Goal: Information Seeking & Learning: Learn about a topic

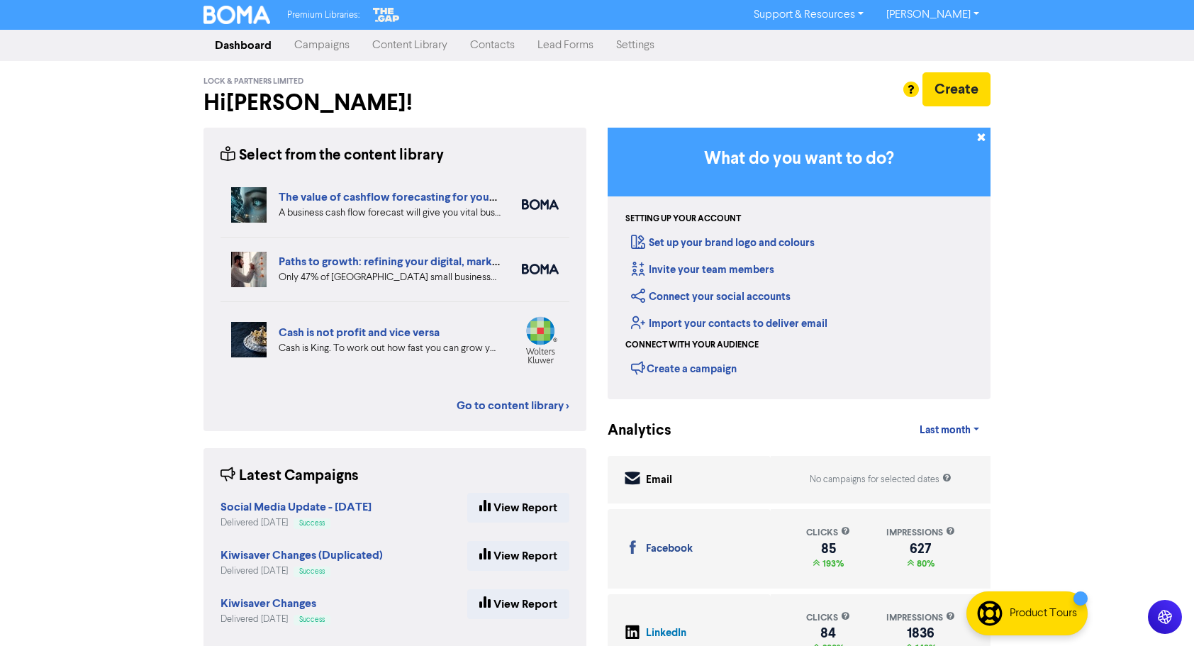
click at [327, 48] on link "Campaigns" at bounding box center [322, 45] width 78 height 28
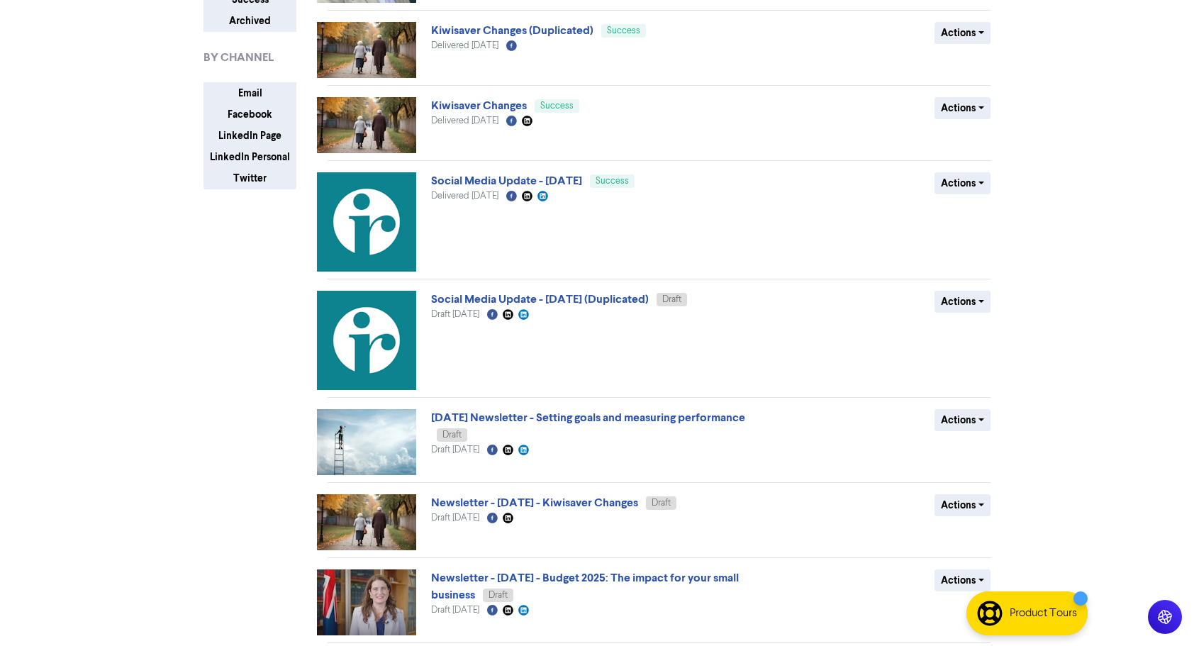
scroll to position [284, 0]
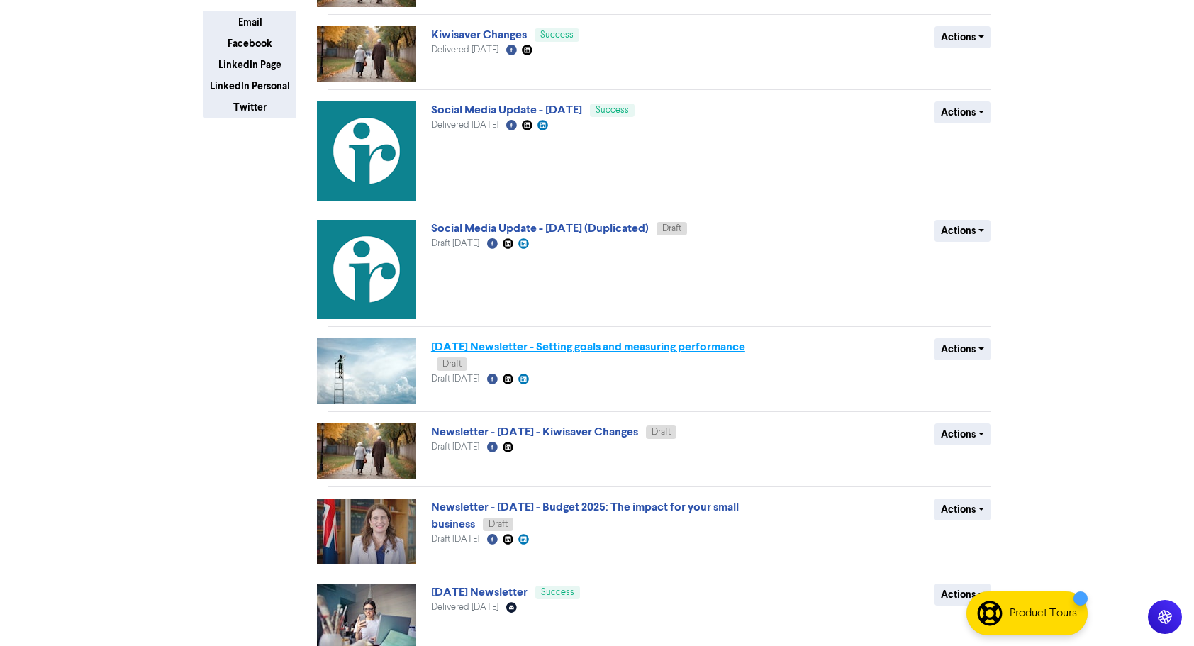
click at [514, 349] on link "June 25 Newsletter - Setting goals and measuring performance" at bounding box center [588, 347] width 314 height 14
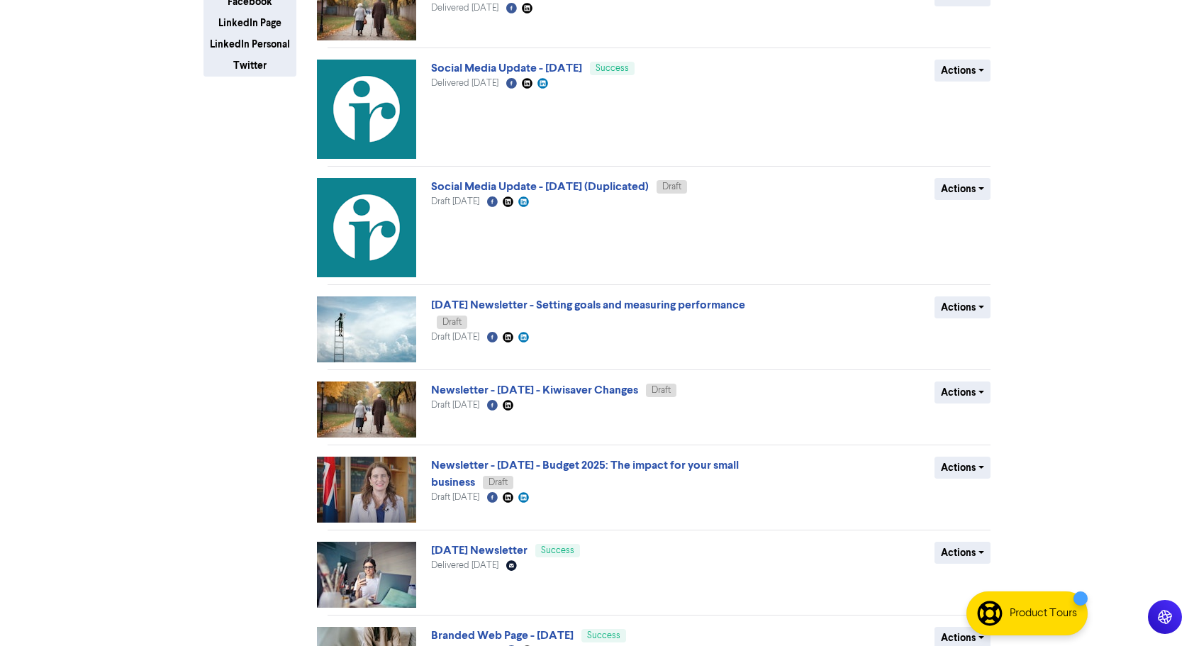
scroll to position [354, 0]
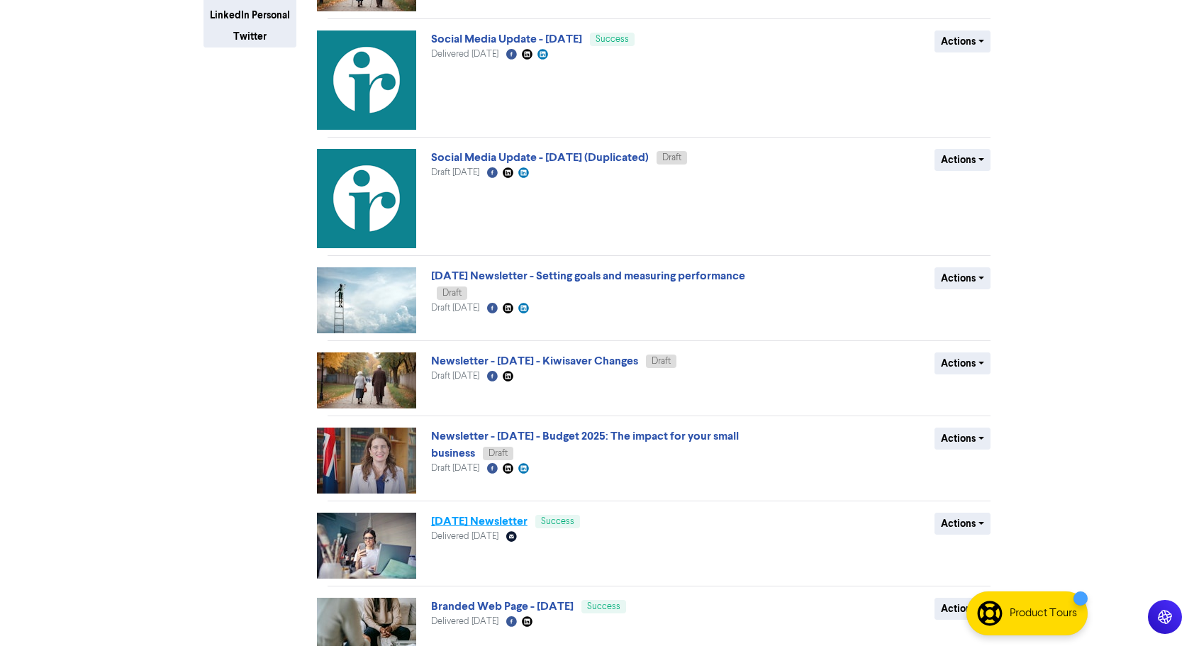
click at [482, 523] on link "June 25 Newsletter" at bounding box center [479, 521] width 96 height 14
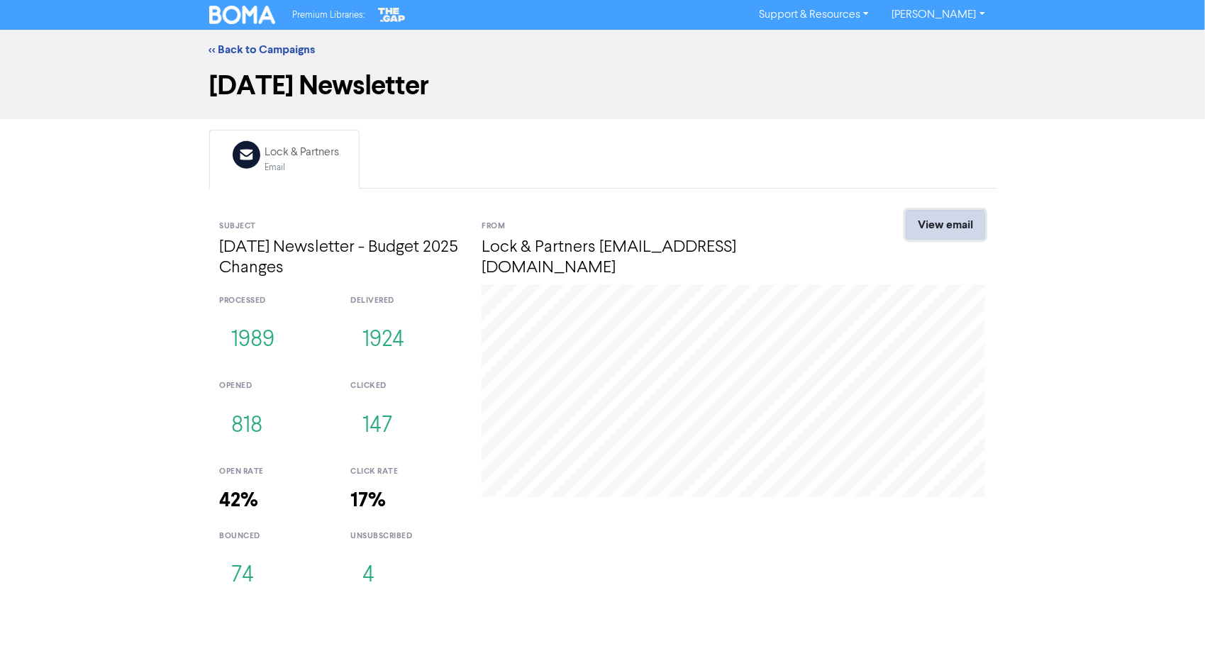
click at [912, 221] on link "View email" at bounding box center [944, 225] width 79 height 30
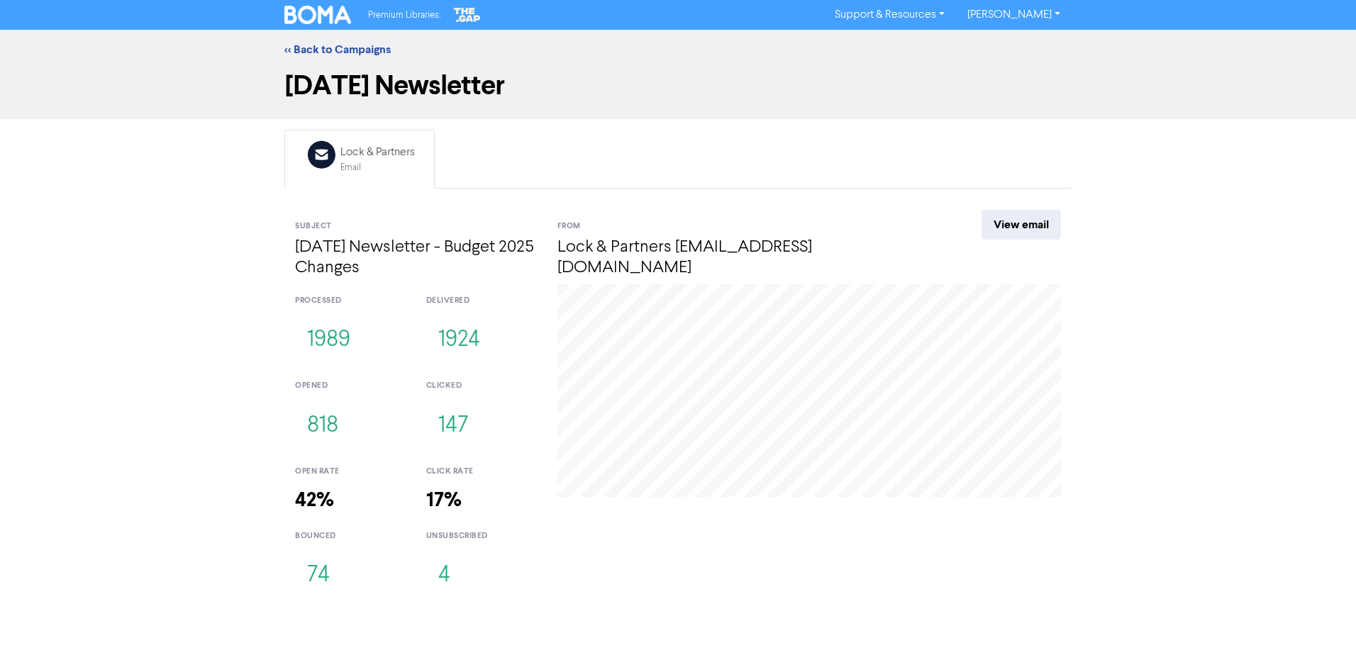
click at [326, 20] on img at bounding box center [317, 15] width 67 height 18
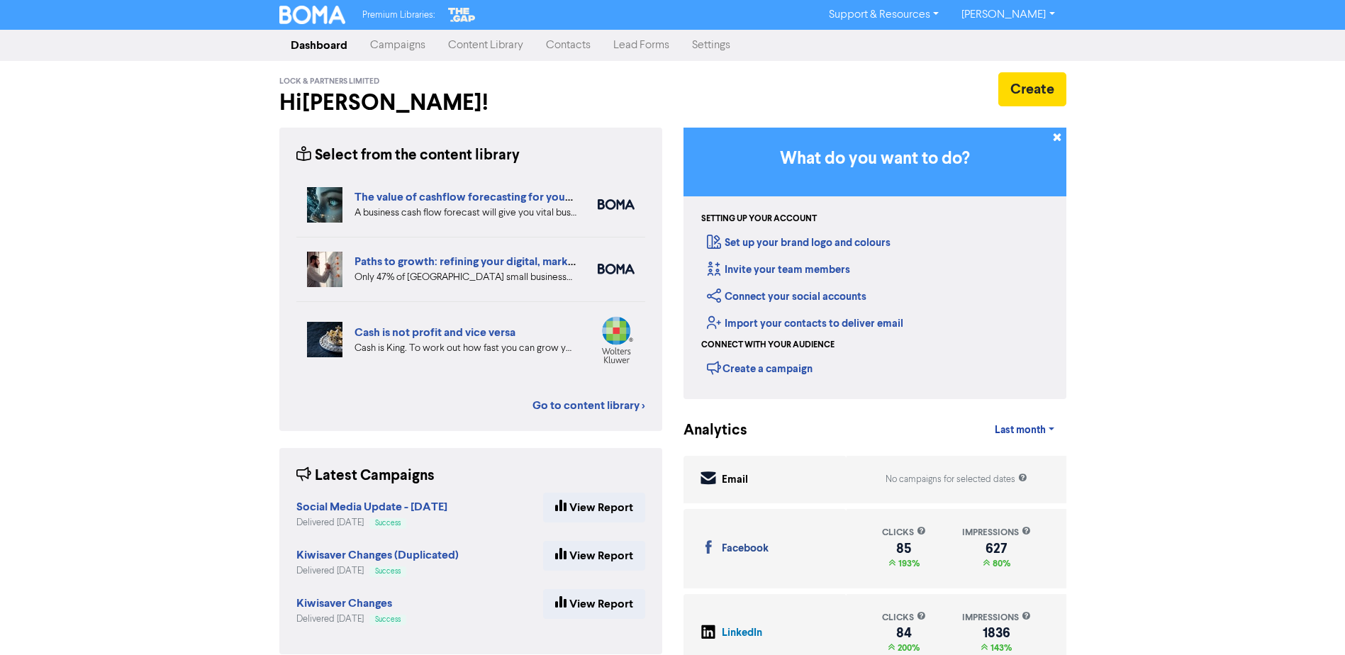
click at [493, 45] on link "Content Library" at bounding box center [486, 45] width 98 height 28
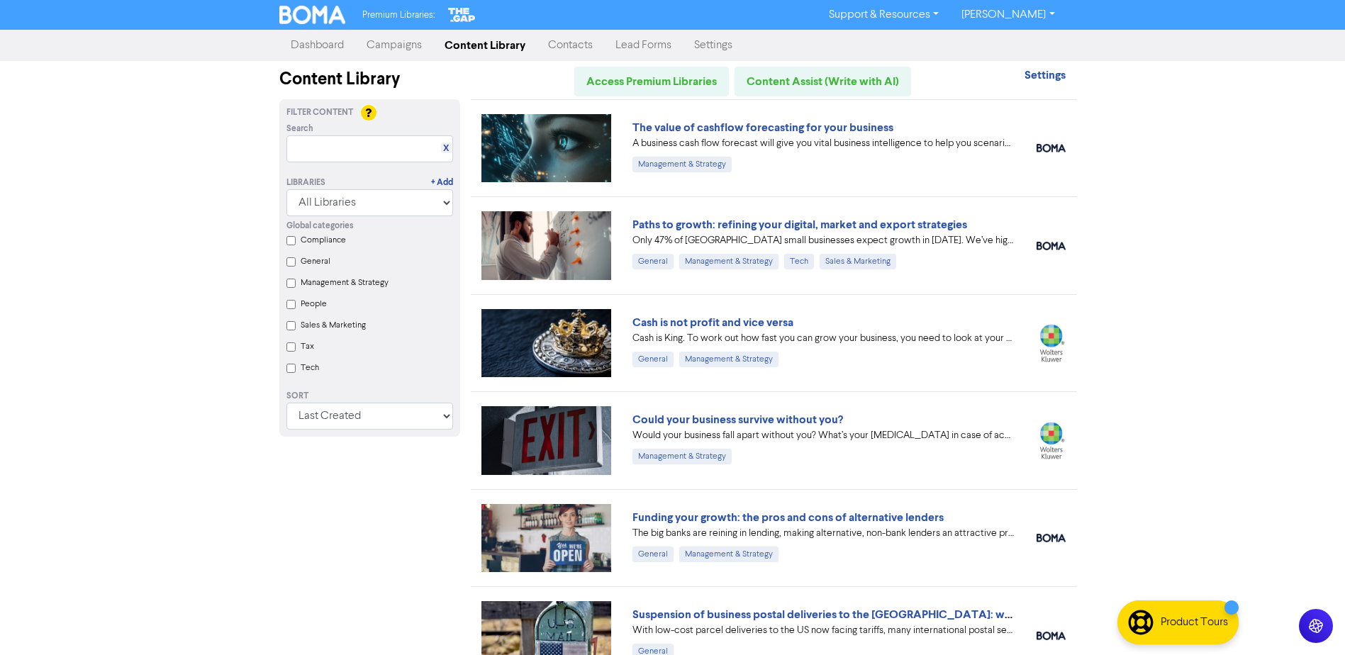
drag, startPoint x: 1347, startPoint y: 221, endPoint x: 1307, endPoint y: 55, distance: 171.3
click at [1307, 55] on html "Premium Libraries: Support & Resources Video Tutorials FAQ & Guides Marketing E…" at bounding box center [672, 327] width 1345 height 655
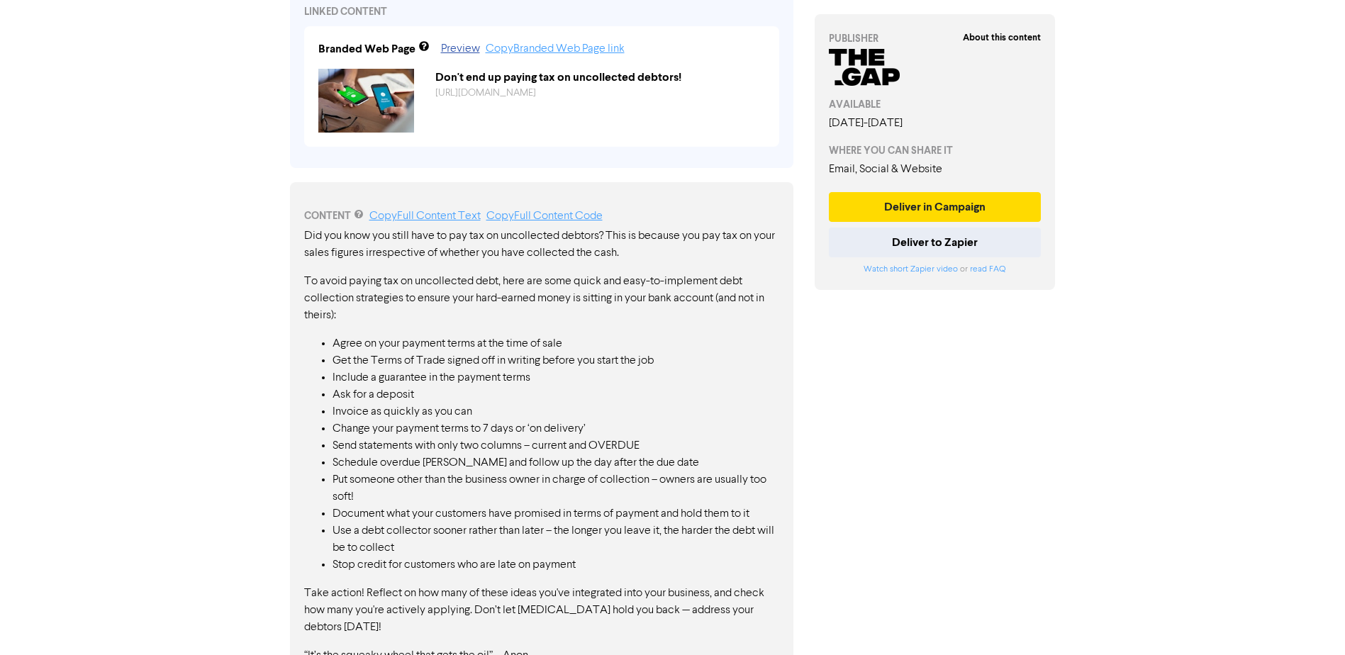
scroll to position [605, 0]
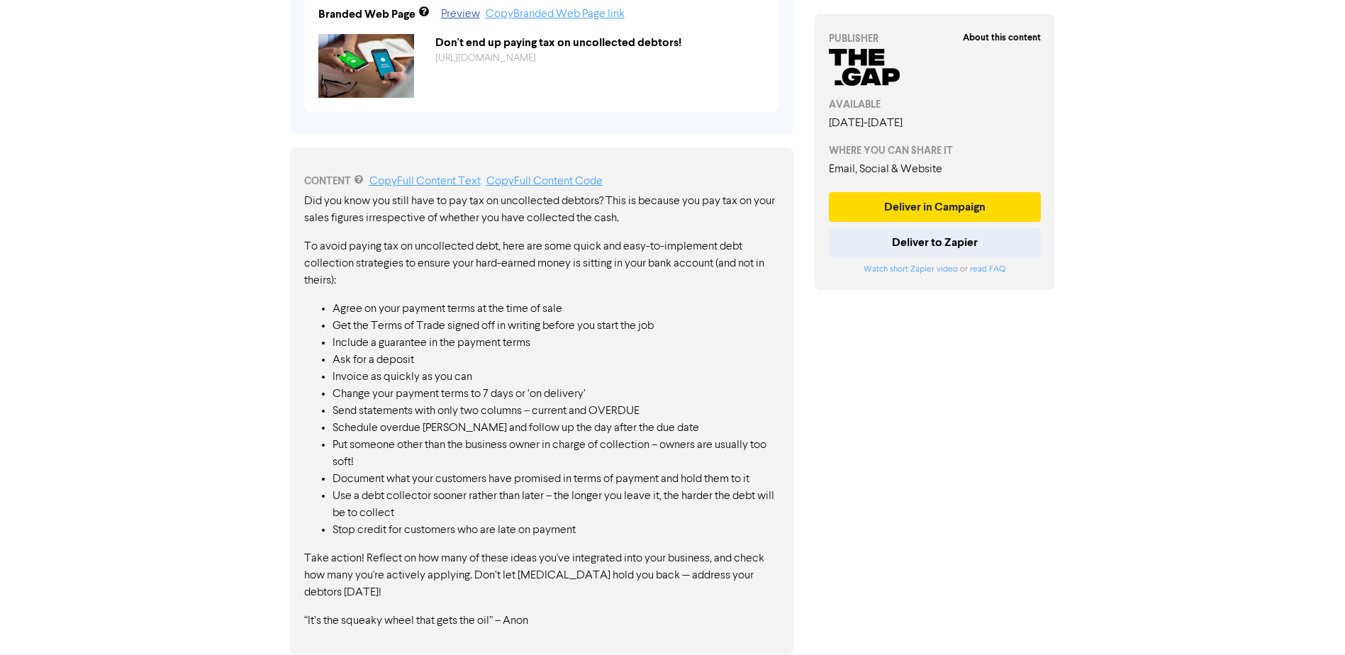
drag, startPoint x: 346, startPoint y: 311, endPoint x: 532, endPoint y: 354, distance: 191.2
click at [532, 354] on ul "Agree on your payment terms at the time of sale Get the Terms of Trade signed o…" at bounding box center [541, 420] width 475 height 238
drag, startPoint x: 544, startPoint y: 343, endPoint x: 413, endPoint y: 319, distance: 134.1
click at [413, 319] on ul "Agree on your payment terms at the time of sale Get the Terms of Trade signed o…" at bounding box center [541, 420] width 475 height 238
drag, startPoint x: 306, startPoint y: 201, endPoint x: 685, endPoint y: 453, distance: 454.6
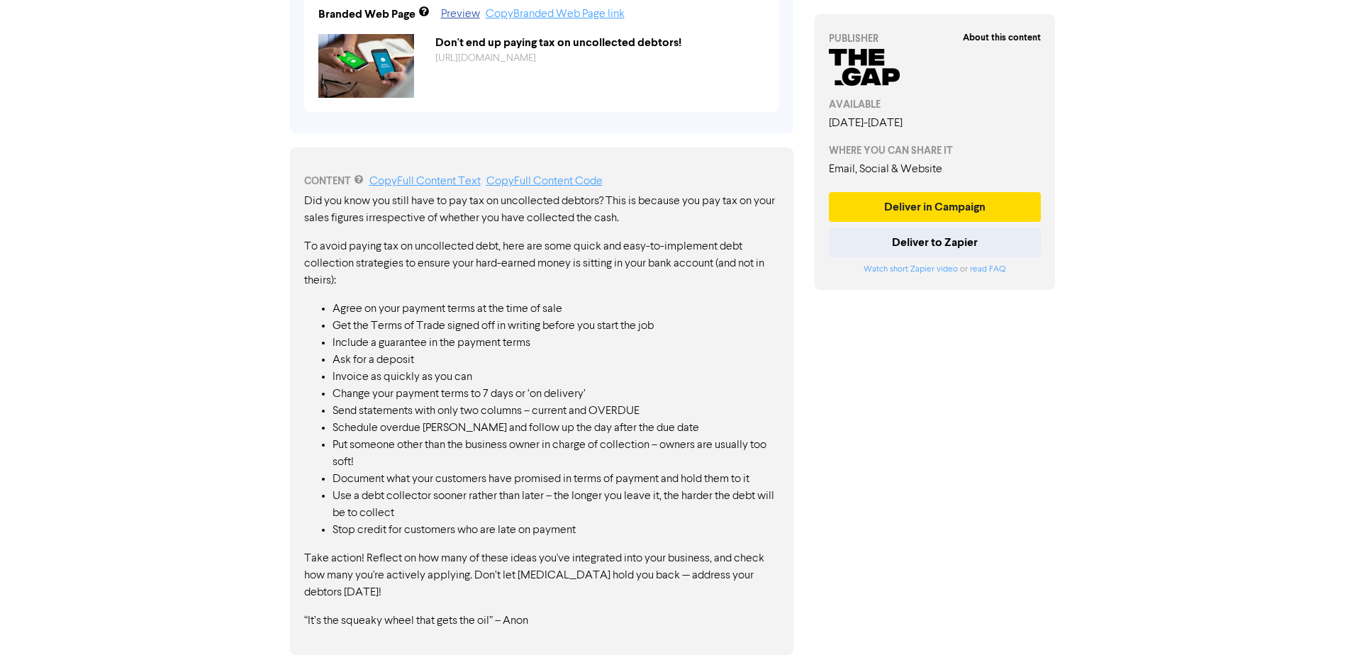
click at [727, 434] on div "Did you know you still have to pay tax on uncollected debtors? This is because …" at bounding box center [541, 411] width 475 height 437
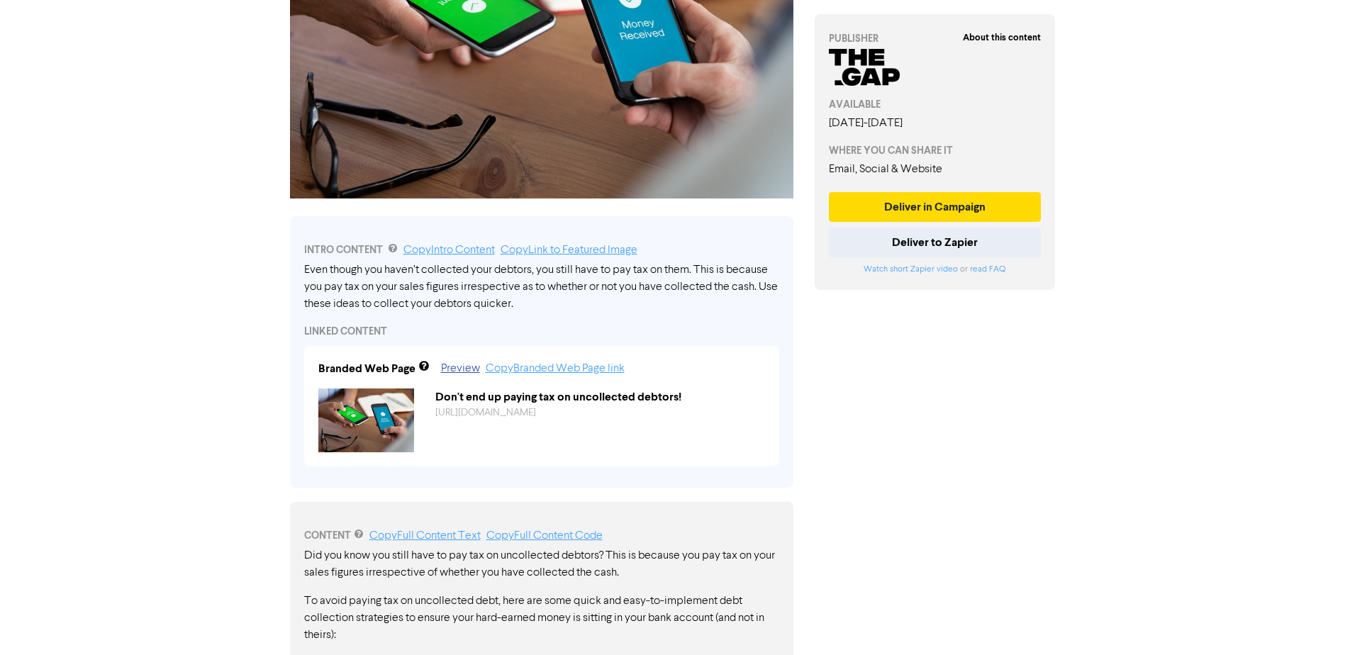
scroll to position [0, 0]
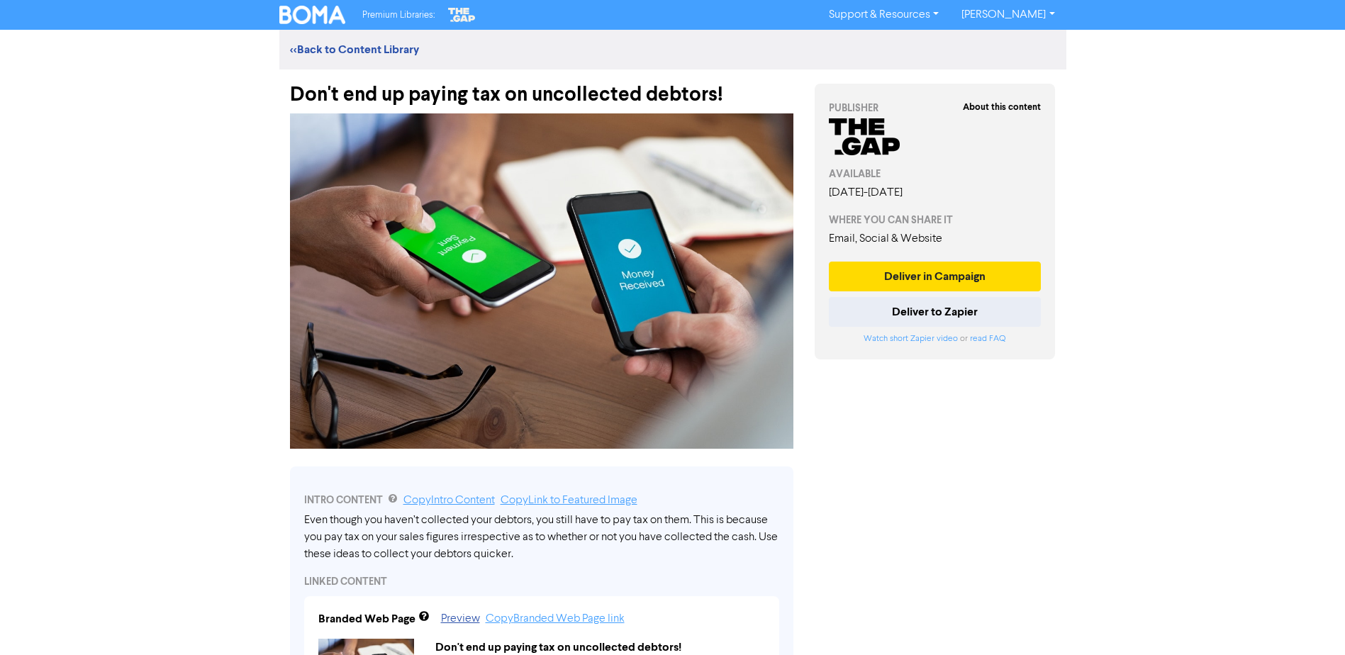
click at [509, 96] on div "Don't end up paying tax on uncollected debtors!" at bounding box center [541, 87] width 503 height 37
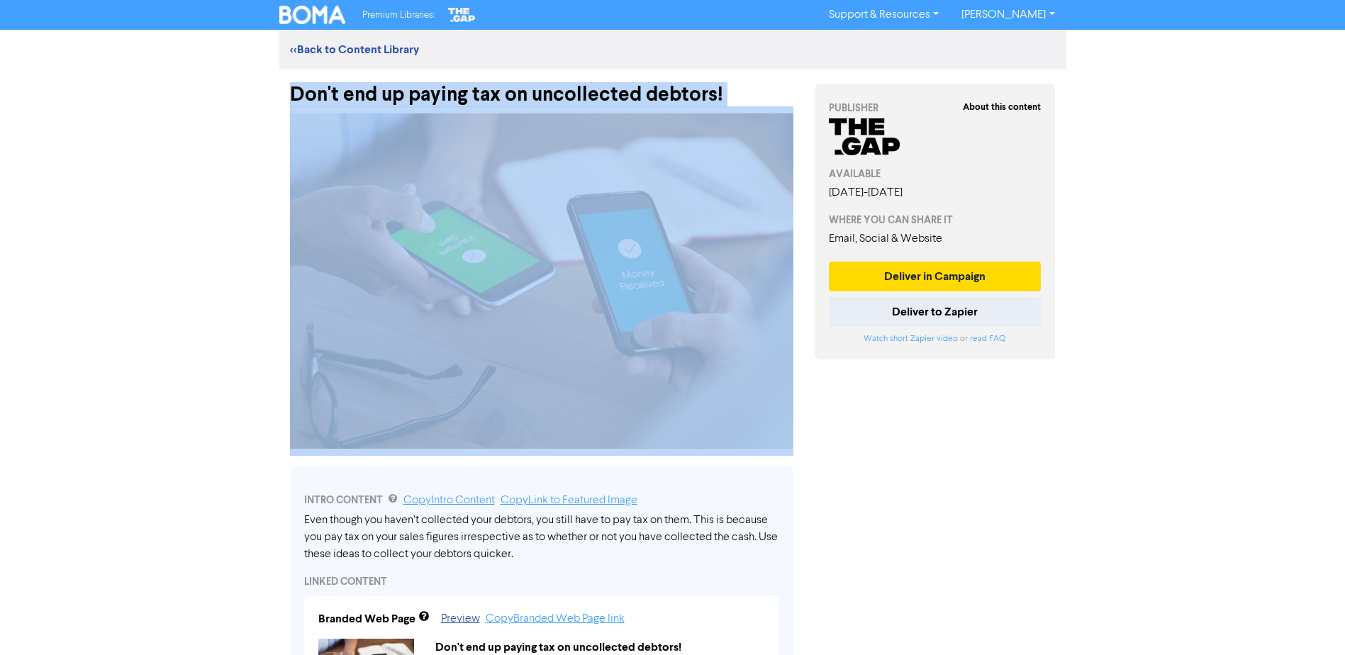
click at [509, 96] on div "Don't end up paying tax on uncollected debtors!" at bounding box center [541, 87] width 503 height 37
drag, startPoint x: 509, startPoint y: 96, endPoint x: 467, endPoint y: 94, distance: 42.6
click at [470, 94] on div "Don't end up paying tax on uncollected debtors!" at bounding box center [541, 87] width 503 height 37
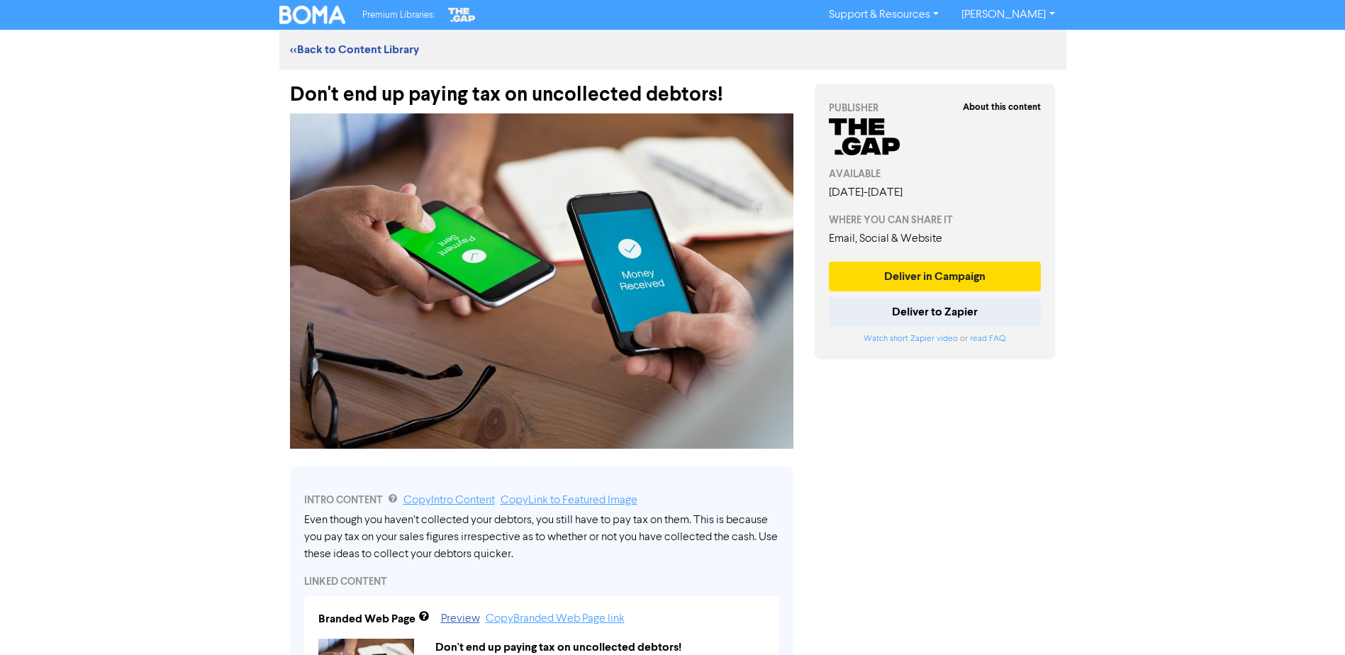
click at [464, 94] on div "Don't end up paying tax on uncollected debtors!" at bounding box center [541, 87] width 503 height 37
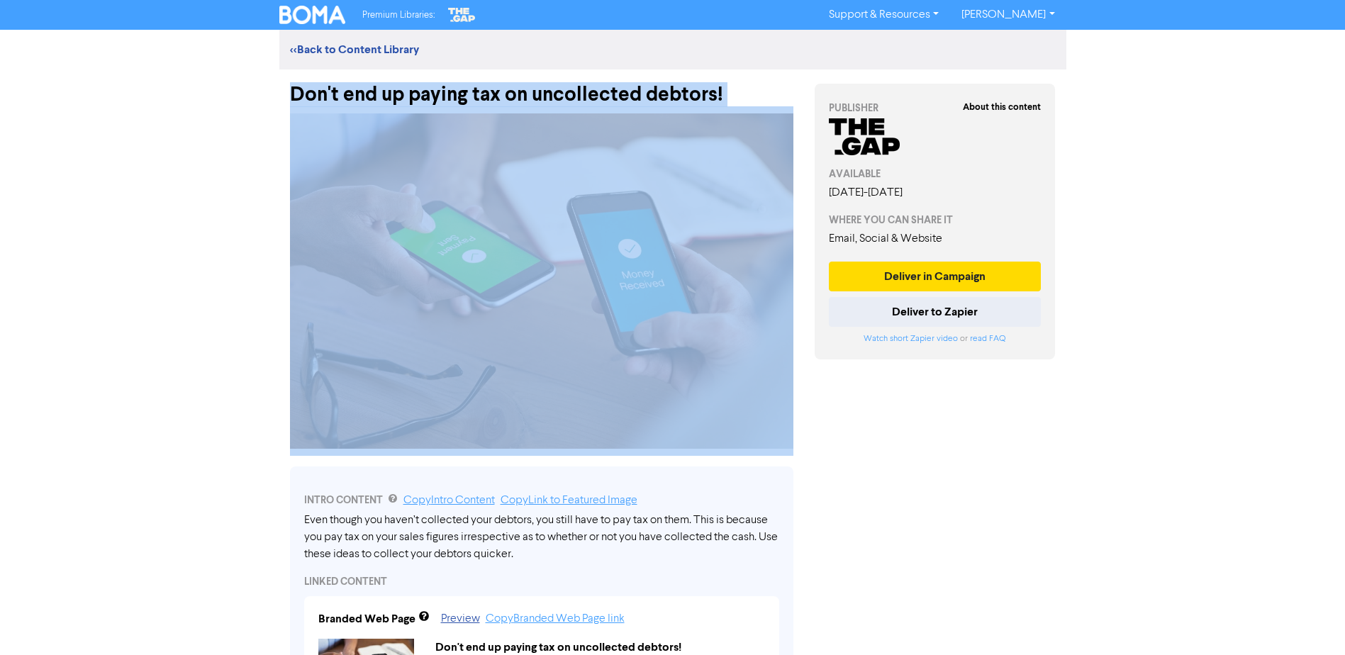
click at [464, 94] on div "Don't end up paying tax on uncollected debtors!" at bounding box center [541, 87] width 503 height 37
drag, startPoint x: 464, startPoint y: 94, endPoint x: 445, endPoint y: 94, distance: 19.1
click at [447, 94] on div "Don't end up paying tax on uncollected debtors!" at bounding box center [541, 87] width 503 height 37
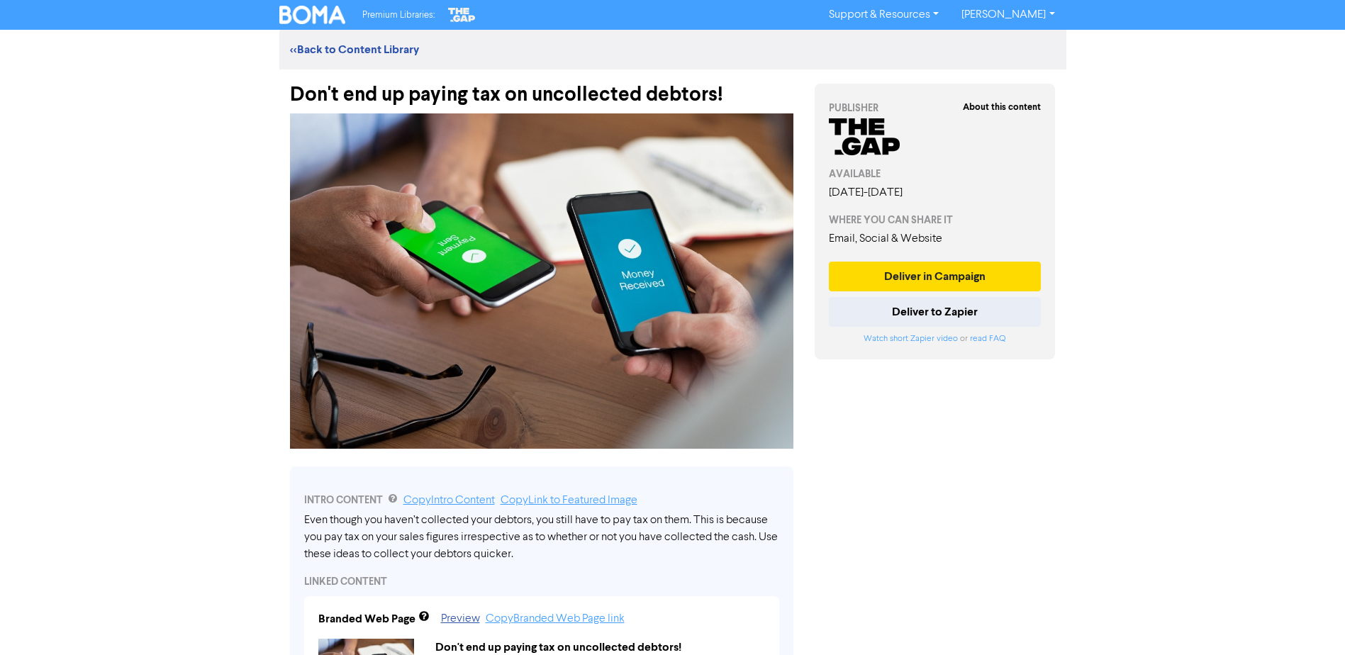
click at [378, 92] on div "Don't end up paying tax on uncollected debtors!" at bounding box center [541, 87] width 503 height 37
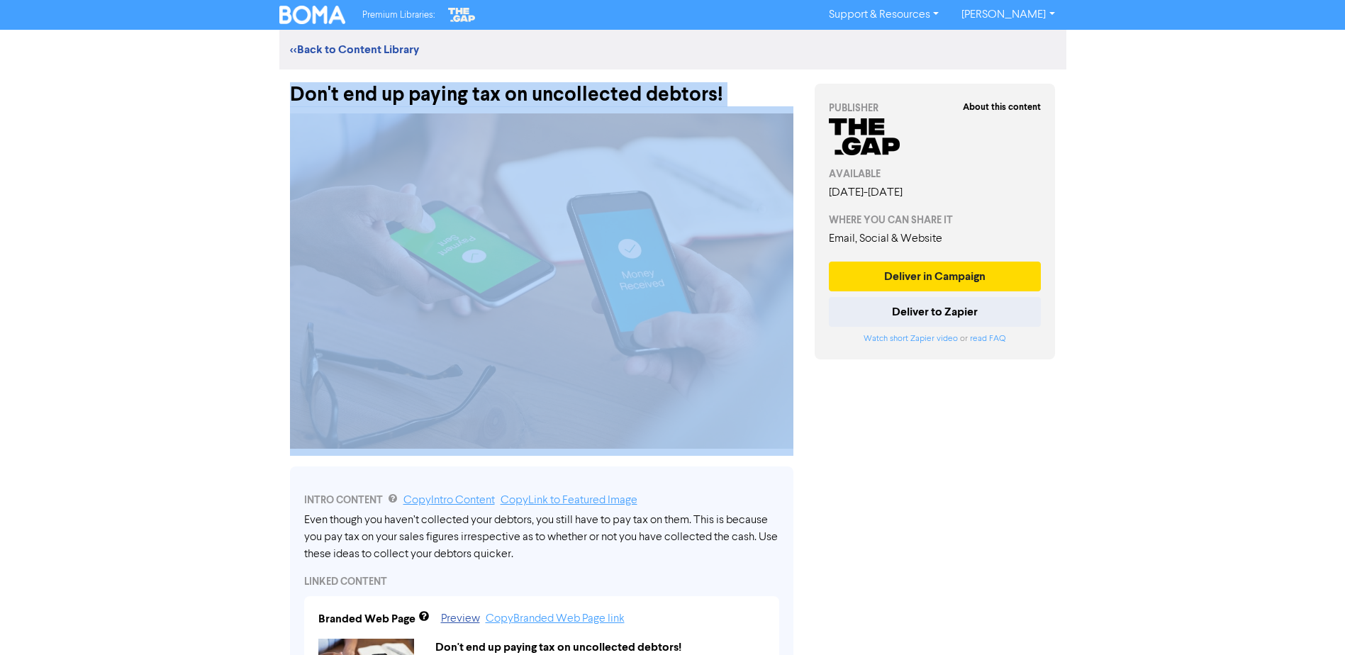
click at [379, 91] on div "Don't end up paying tax on uncollected debtors!" at bounding box center [541, 87] width 503 height 37
drag, startPoint x: 379, startPoint y: 91, endPoint x: 335, endPoint y: 93, distance: 43.3
click at [335, 93] on div "Don't end up paying tax on uncollected debtors!" at bounding box center [541, 87] width 503 height 37
click at [308, 94] on div "Don't end up paying tax on uncollected debtors!" at bounding box center [541, 87] width 503 height 37
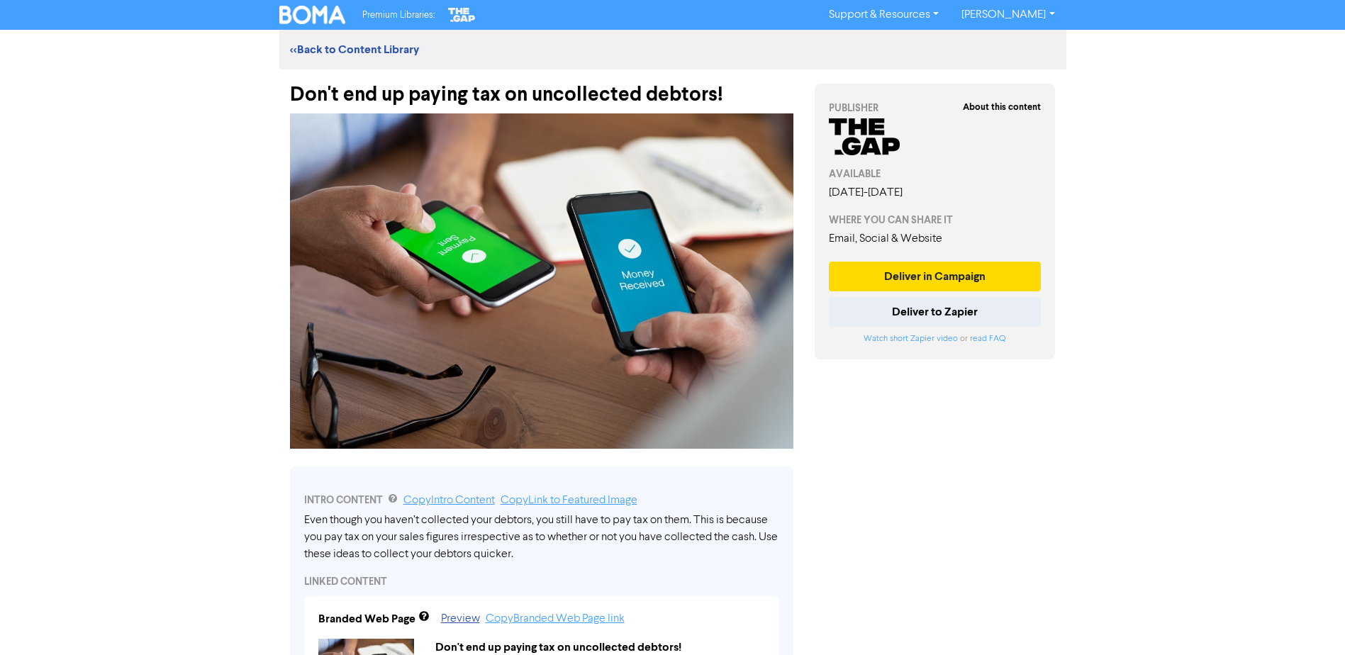
click at [423, 91] on div "Don't end up paying tax on uncollected debtors!" at bounding box center [541, 87] width 503 height 37
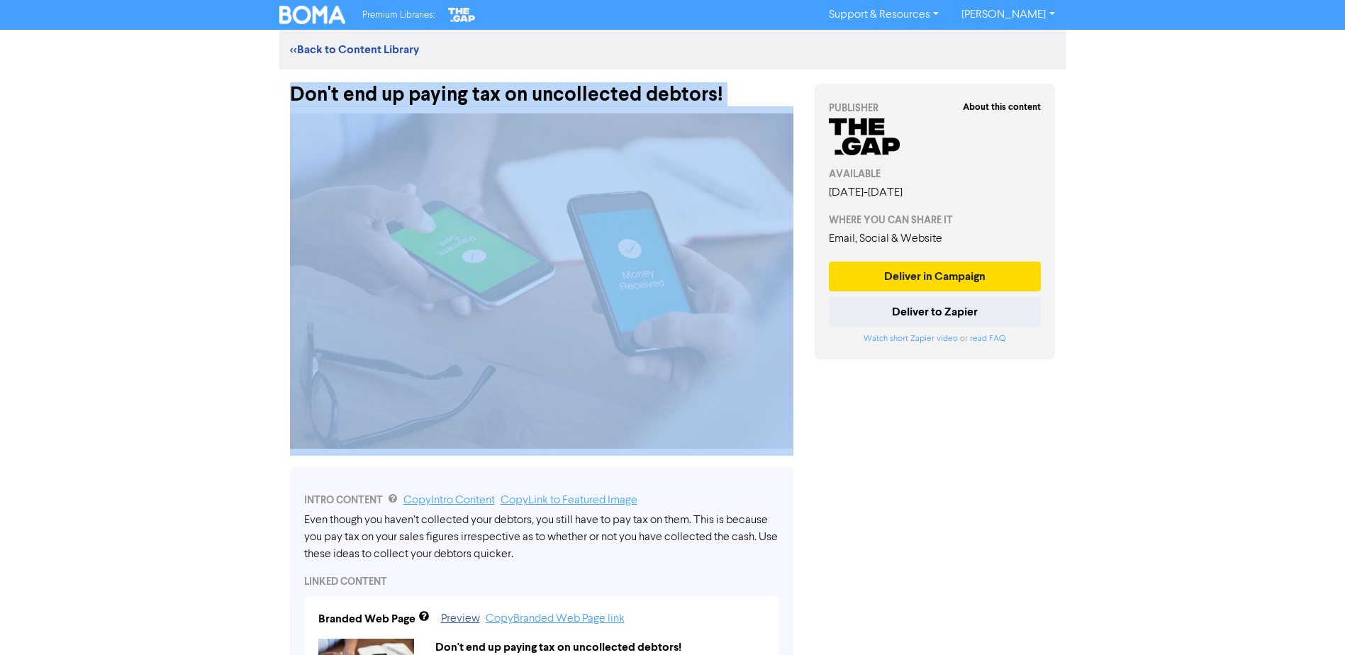
click at [423, 91] on div "Don't end up paying tax on uncollected debtors!" at bounding box center [541, 87] width 503 height 37
drag, startPoint x: 423, startPoint y: 91, endPoint x: 401, endPoint y: 96, distance: 21.7
click at [401, 96] on div "Don't end up paying tax on uncollected debtors!" at bounding box center [541, 87] width 503 height 37
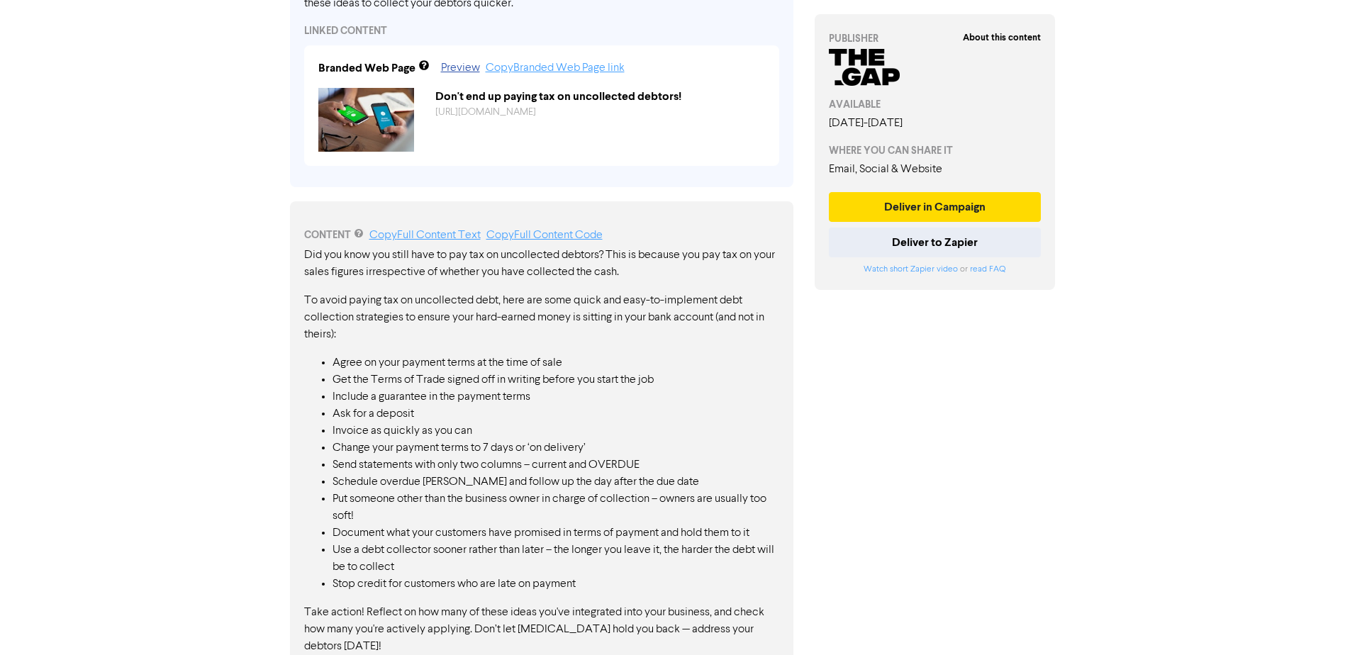
scroll to position [605, 0]
